Goal: Information Seeking & Learning: Learn about a topic

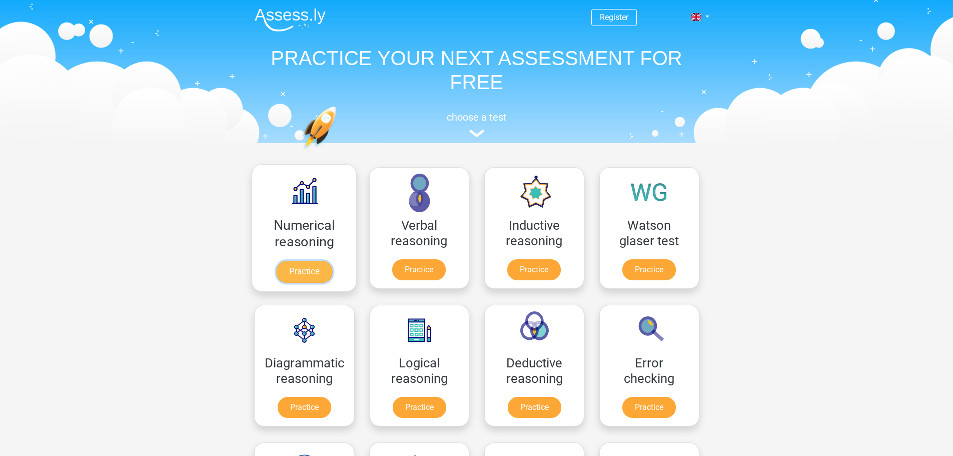
click at [297, 265] on link "Practice" at bounding box center [304, 272] width 56 height 22
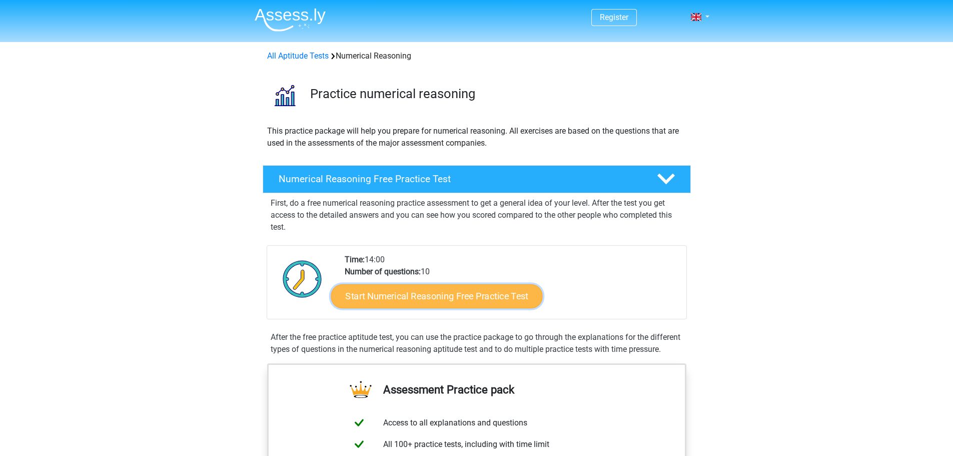
click at [485, 297] on link "Start Numerical Reasoning Free Practice Test" at bounding box center [437, 296] width 212 height 24
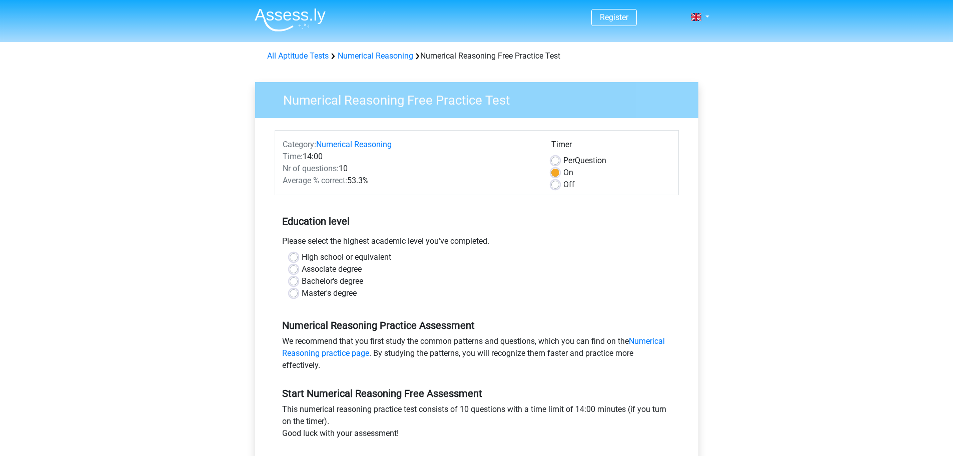
click at [350, 281] on label "Bachelor's degree" at bounding box center [333, 281] width 62 height 12
click at [298, 281] on input "Bachelor's degree" at bounding box center [294, 280] width 8 height 10
radio input "true"
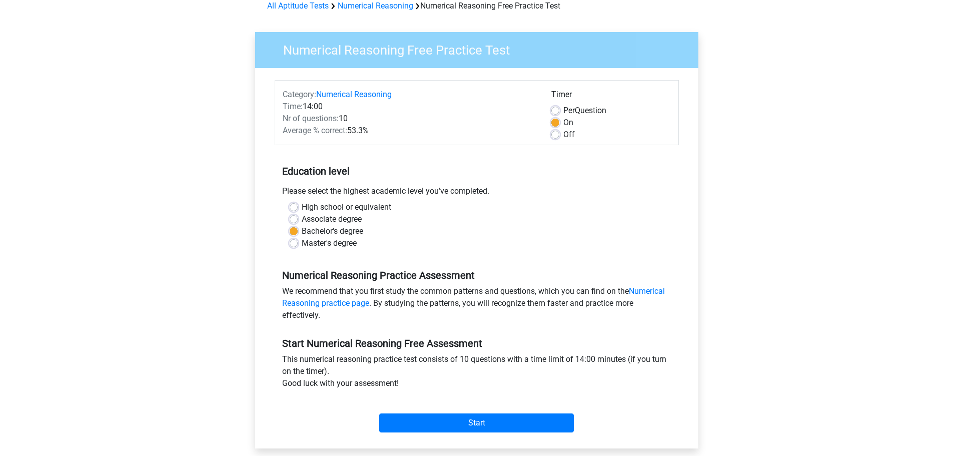
click at [330, 219] on label "Associate degree" at bounding box center [332, 219] width 60 height 12
click at [298, 219] on input "Associate degree" at bounding box center [294, 218] width 8 height 10
radio input "true"
click at [332, 212] on label "High school or equivalent" at bounding box center [347, 207] width 90 height 12
click at [298, 211] on input "High school or equivalent" at bounding box center [294, 206] width 8 height 10
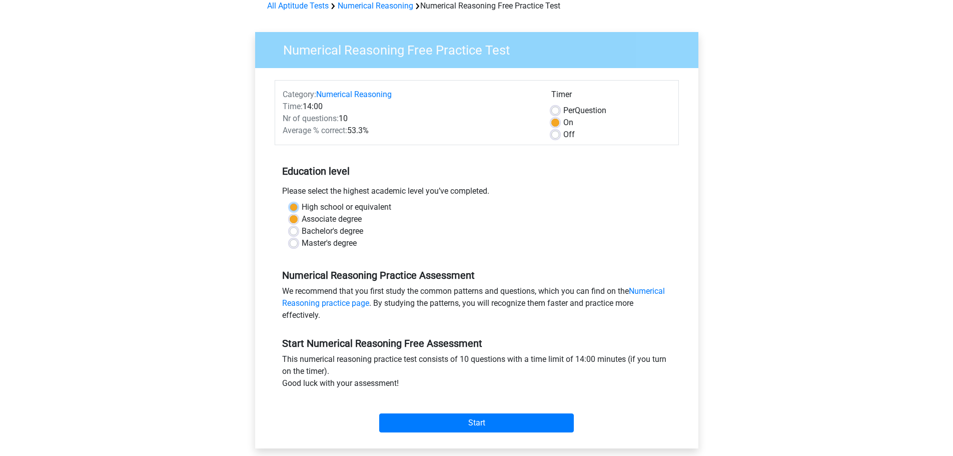
radio input "true"
click at [333, 232] on label "Bachelor's degree" at bounding box center [333, 231] width 62 height 12
click at [298, 232] on input "Bachelor's degree" at bounding box center [294, 230] width 8 height 10
radio input "true"
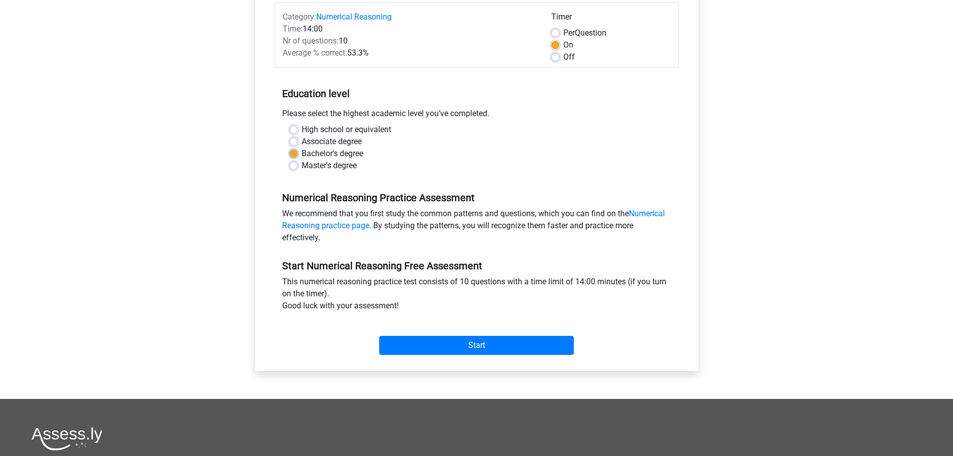
scroll to position [150, 0]
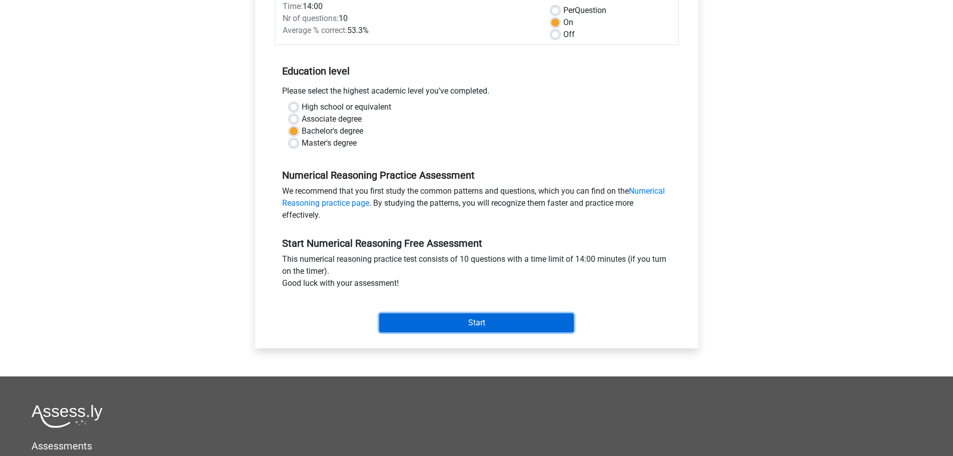
click at [511, 318] on input "Start" at bounding box center [476, 322] width 195 height 19
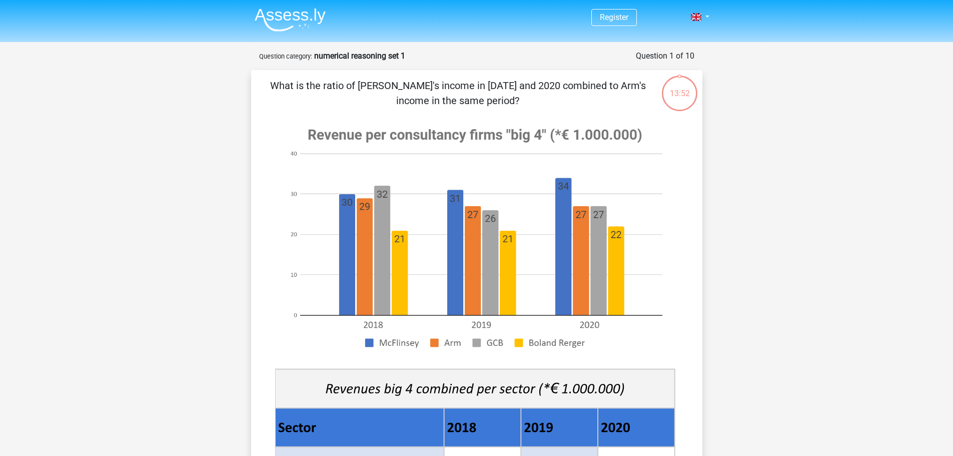
drag, startPoint x: 412, startPoint y: 85, endPoint x: 611, endPoint y: 86, distance: 199.6
click at [611, 86] on p "What is the ratio of [PERSON_NAME]'s income in [DATE] and 2020 combined to Arm'…" at bounding box center [458, 93] width 382 height 30
click at [617, 88] on p "What is the ratio of [PERSON_NAME]'s income in [DATE] and 2020 combined to Arm'…" at bounding box center [458, 93] width 382 height 30
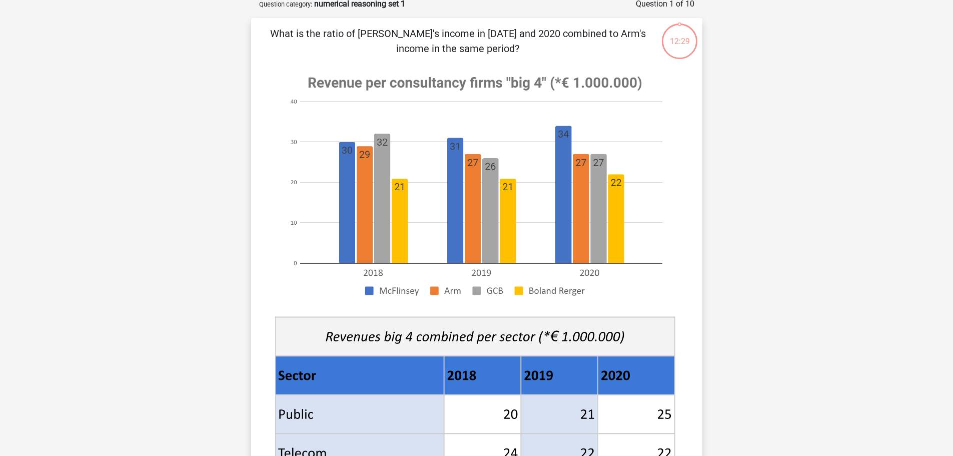
scroll to position [50, 0]
